Goal: Navigation & Orientation: Find specific page/section

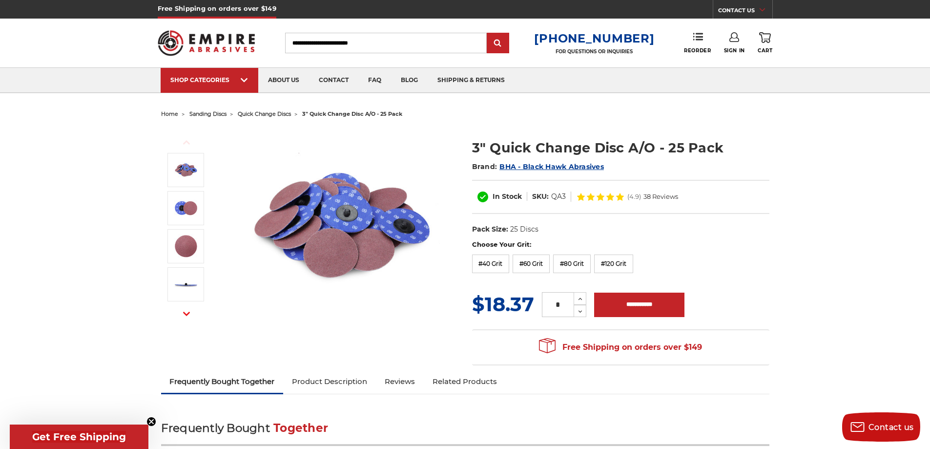
click at [276, 112] on span "quick change discs" at bounding box center [264, 113] width 53 height 7
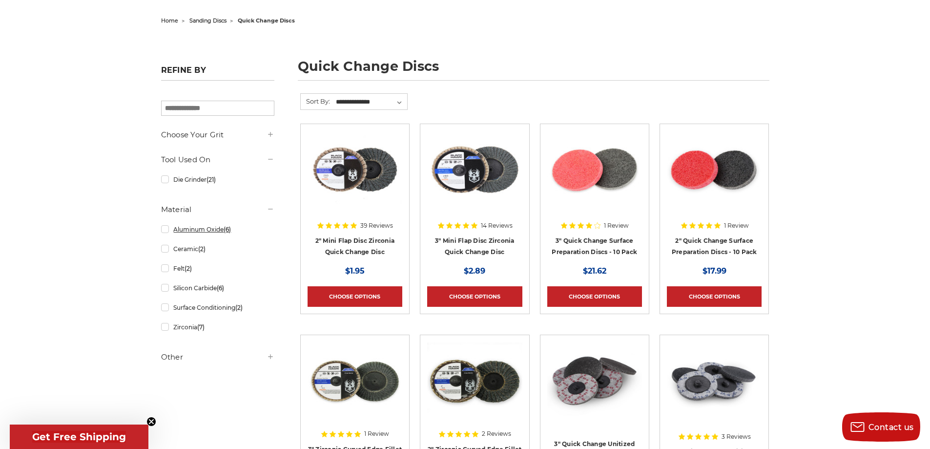
scroll to position [98, 0]
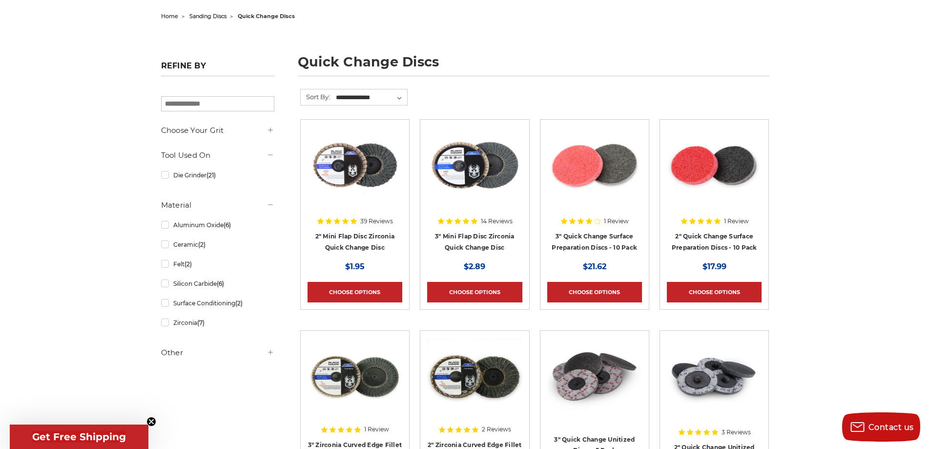
click at [169, 355] on h5 "Other" at bounding box center [217, 353] width 113 height 12
click at [213, 134] on h5 "Choose Your Grit" at bounding box center [217, 130] width 113 height 12
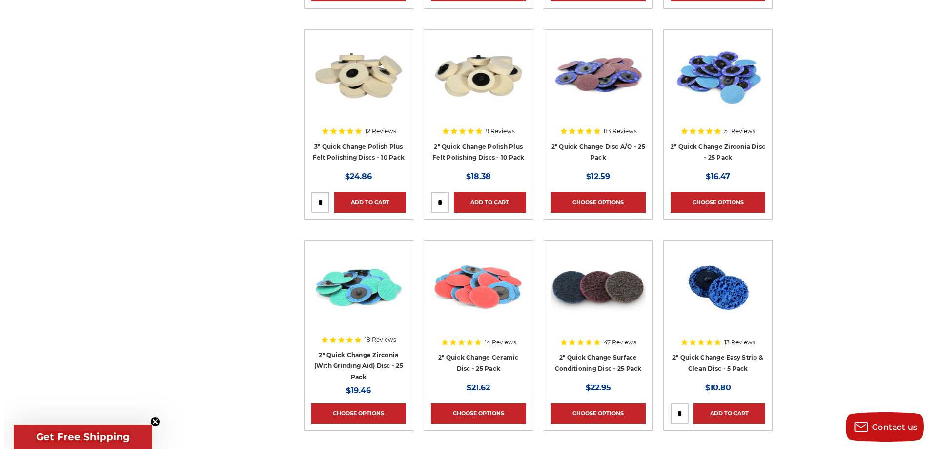
scroll to position [781, 0]
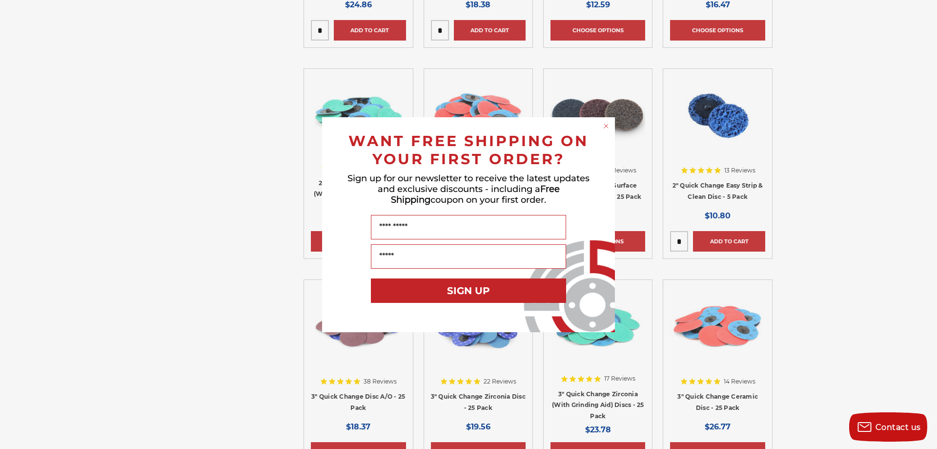
click at [156, 338] on div "Close dialog WANT FREE SHIPPING ON YOUR FIRST ORDER? Sign up for our newsletter…" at bounding box center [468, 224] width 937 height 449
